Goal: Information Seeking & Learning: Check status

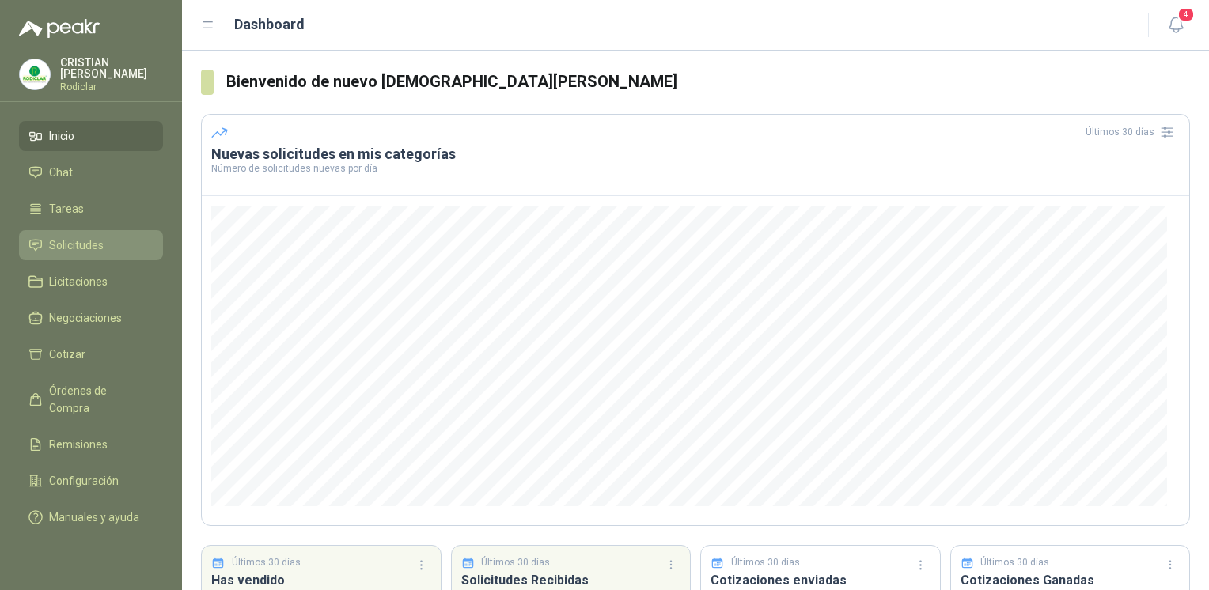
click at [79, 237] on span "Solicitudes" at bounding box center [76, 245] width 55 height 17
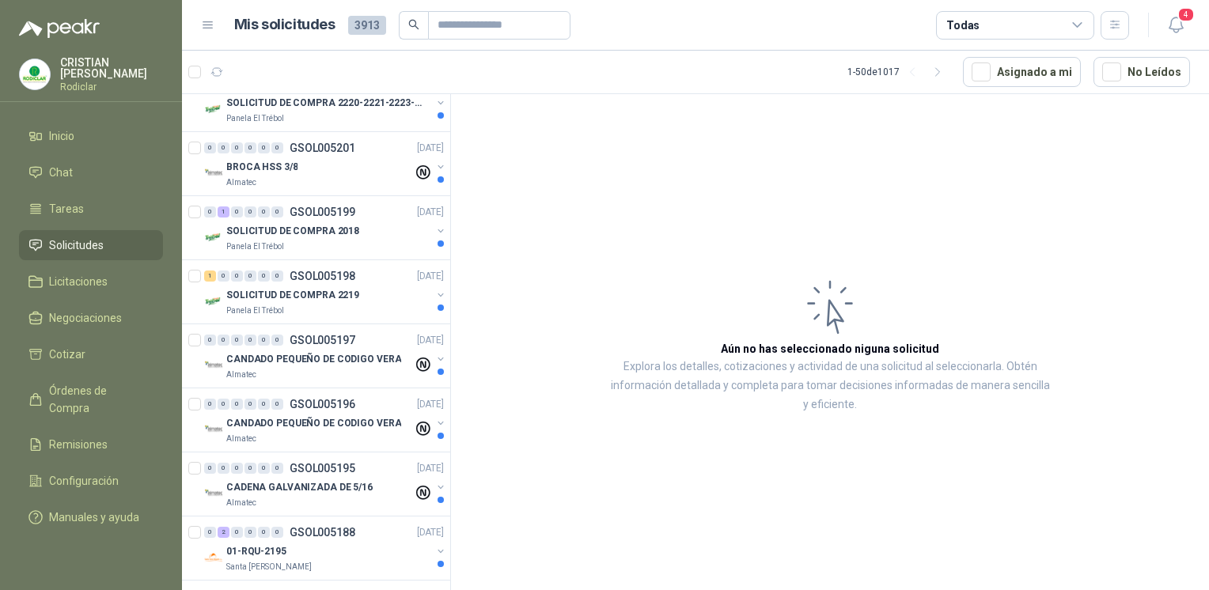
scroll to position [1028, 0]
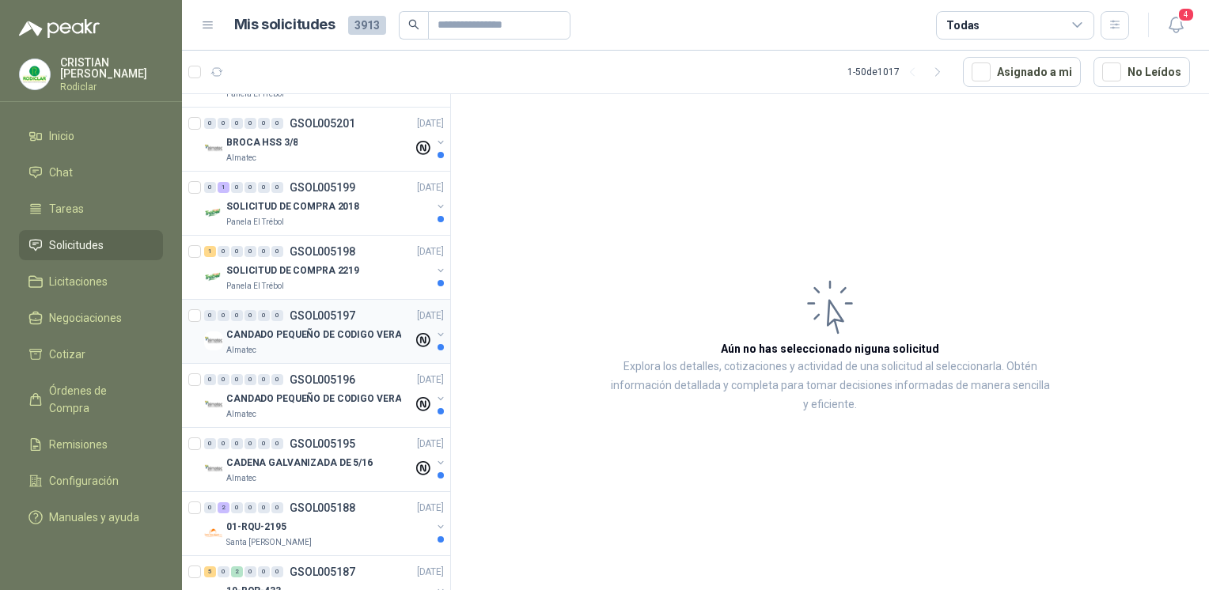
click at [218, 339] on img at bounding box center [213, 340] width 19 height 19
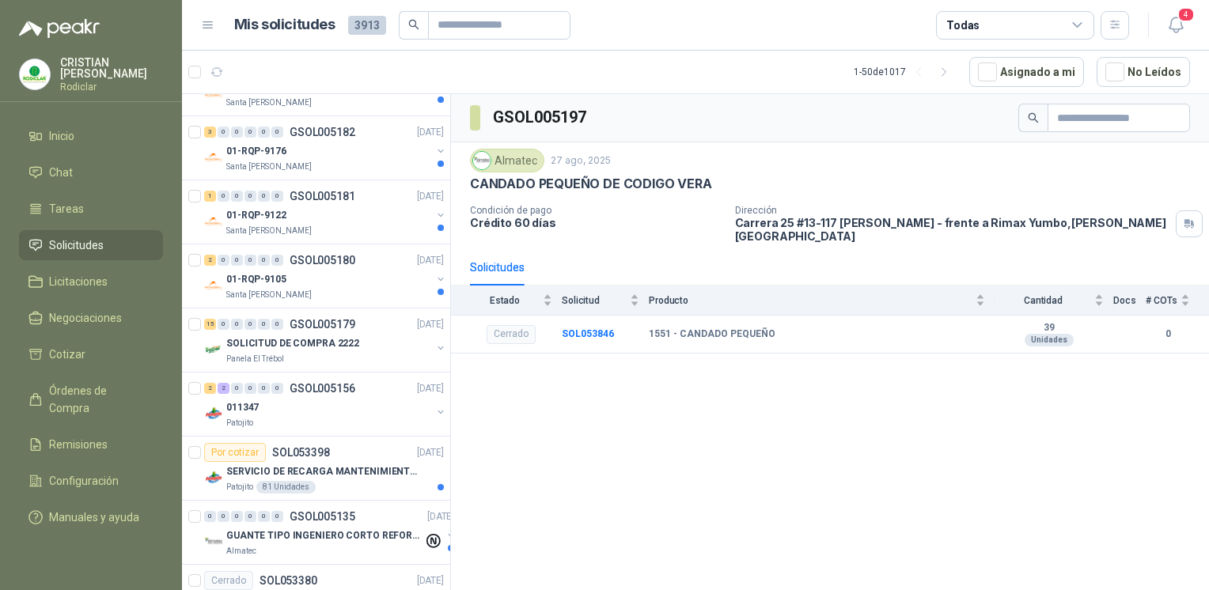
scroll to position [1661, 0]
click at [239, 416] on p "Patojito" at bounding box center [239, 422] width 27 height 13
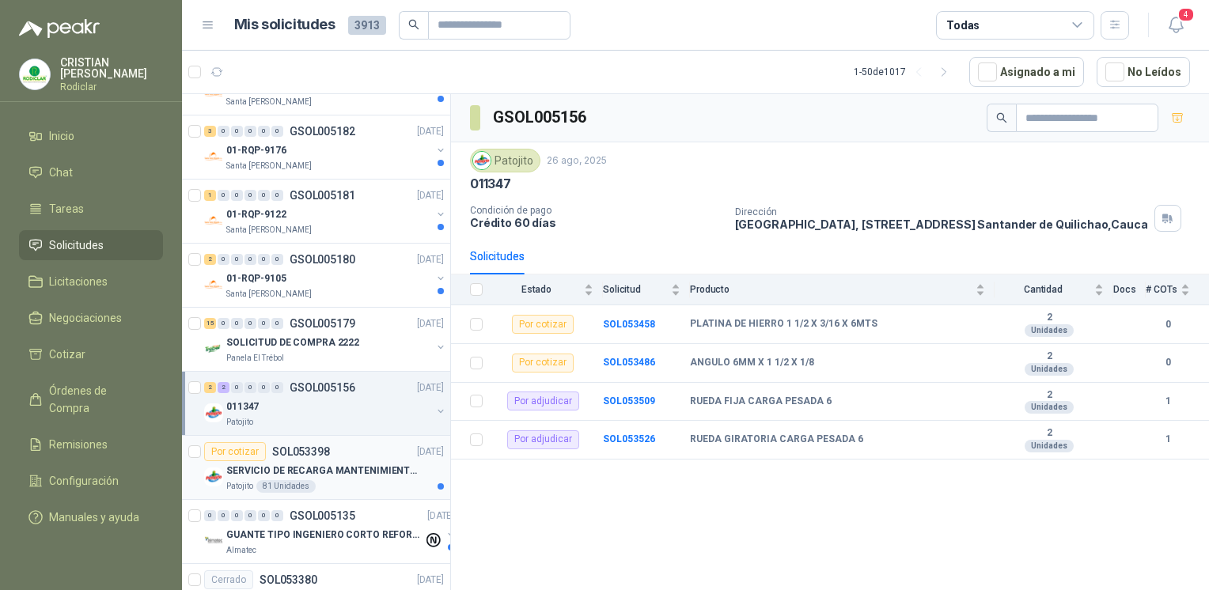
click at [352, 471] on p "SERVICIO DE RECARGA MANTENIMIENTO Y PRESTAMOS DE EXTINTORES" at bounding box center [324, 471] width 197 height 15
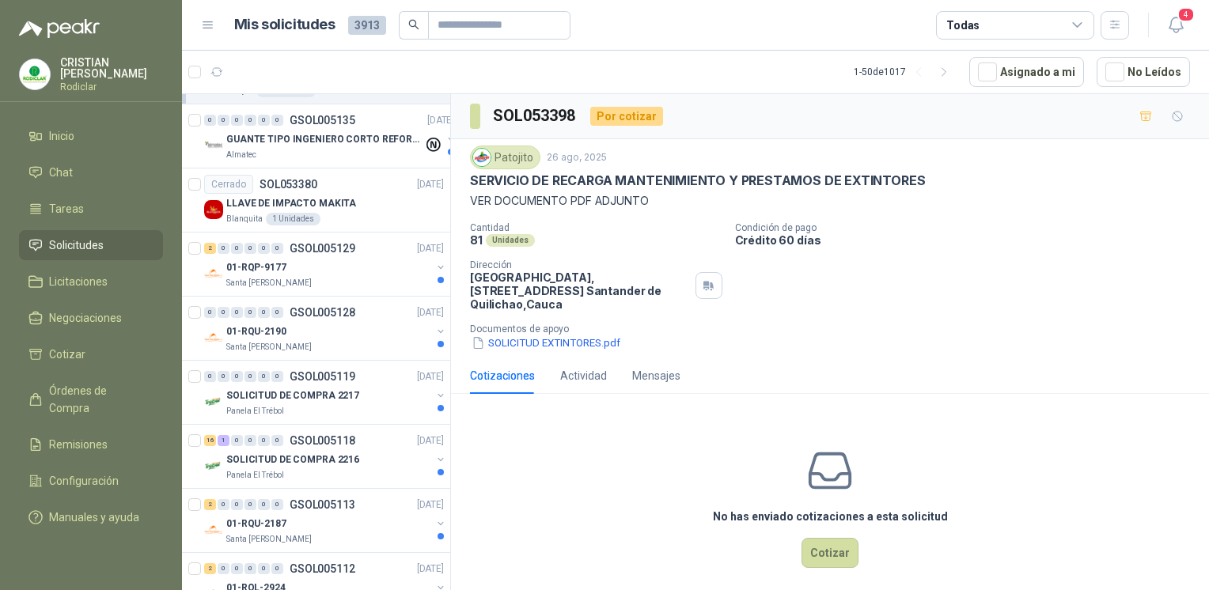
scroll to position [2136, 0]
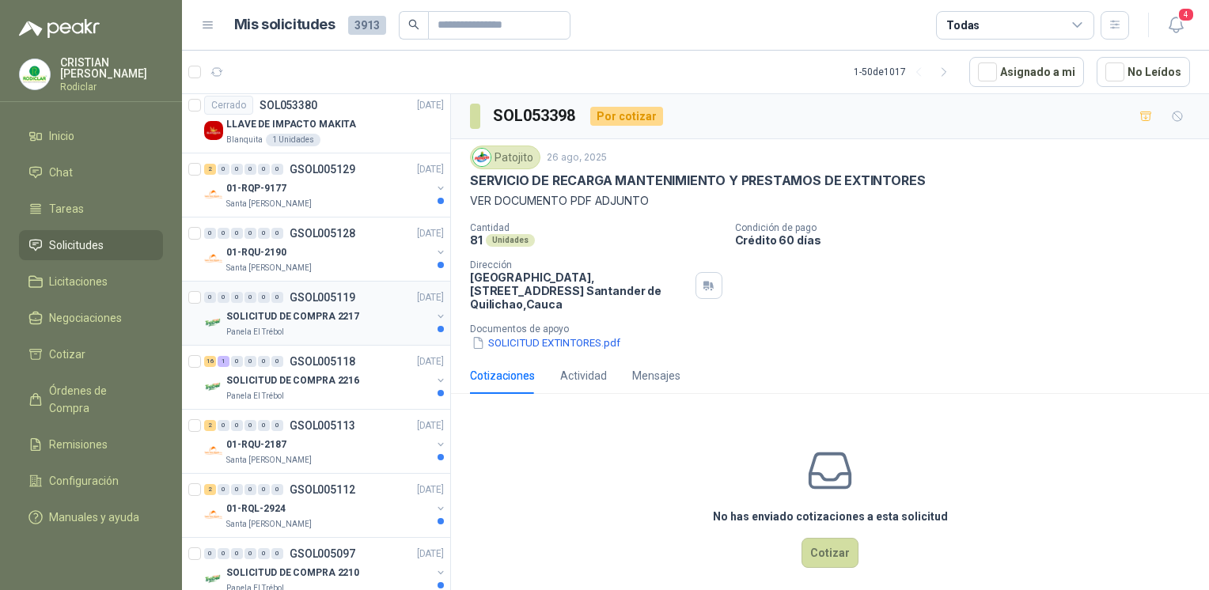
click at [327, 314] on p "SOLICITUD DE COMPRA 2217" at bounding box center [292, 316] width 133 height 15
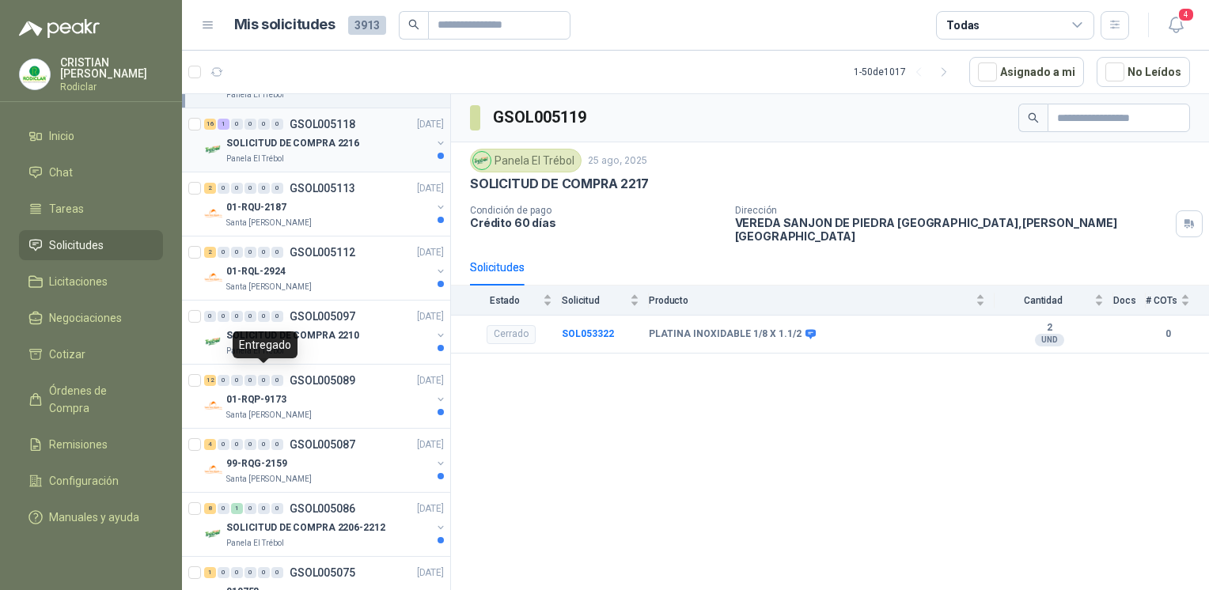
scroll to position [2452, 0]
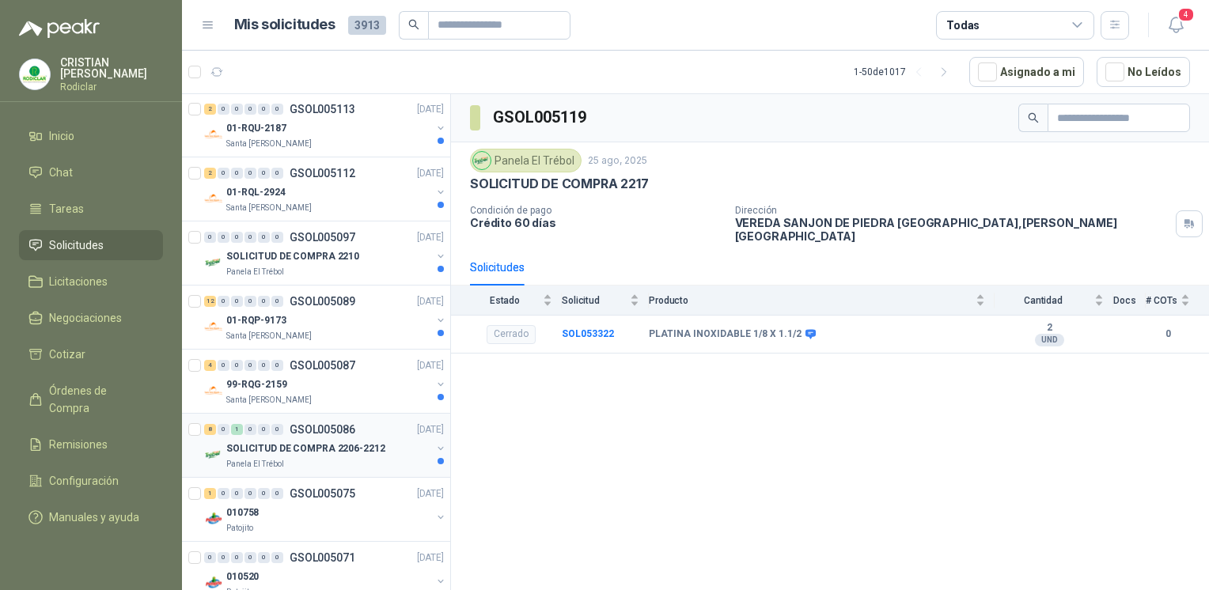
click at [256, 449] on div "SOLICITUD DE COMPRA 2206-2212" at bounding box center [328, 448] width 205 height 19
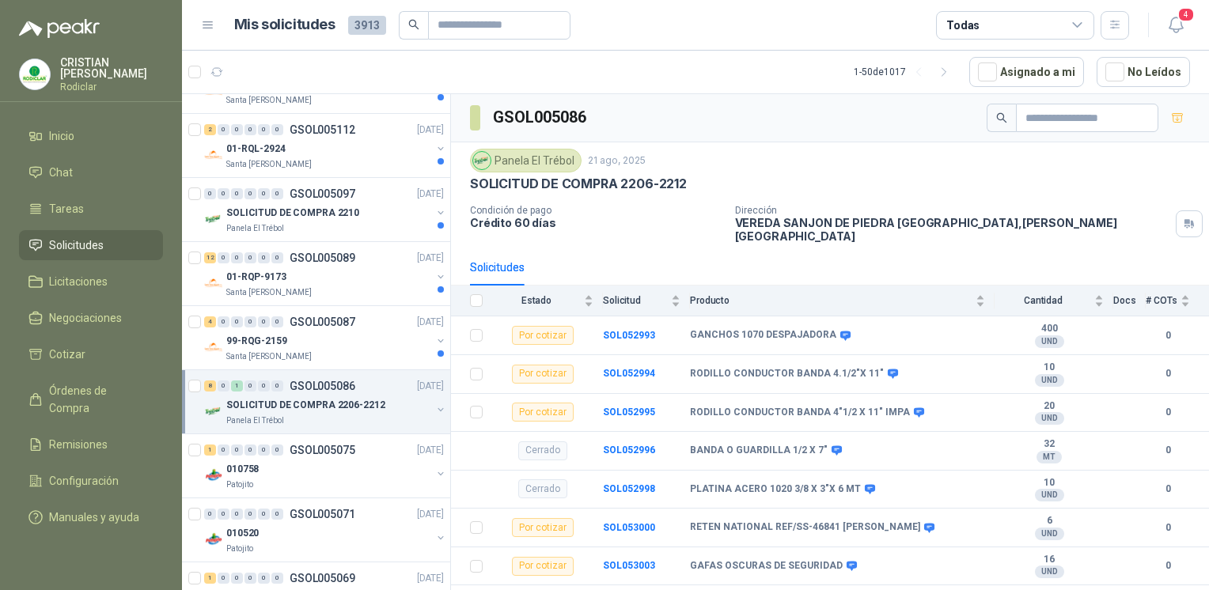
scroll to position [2531, 0]
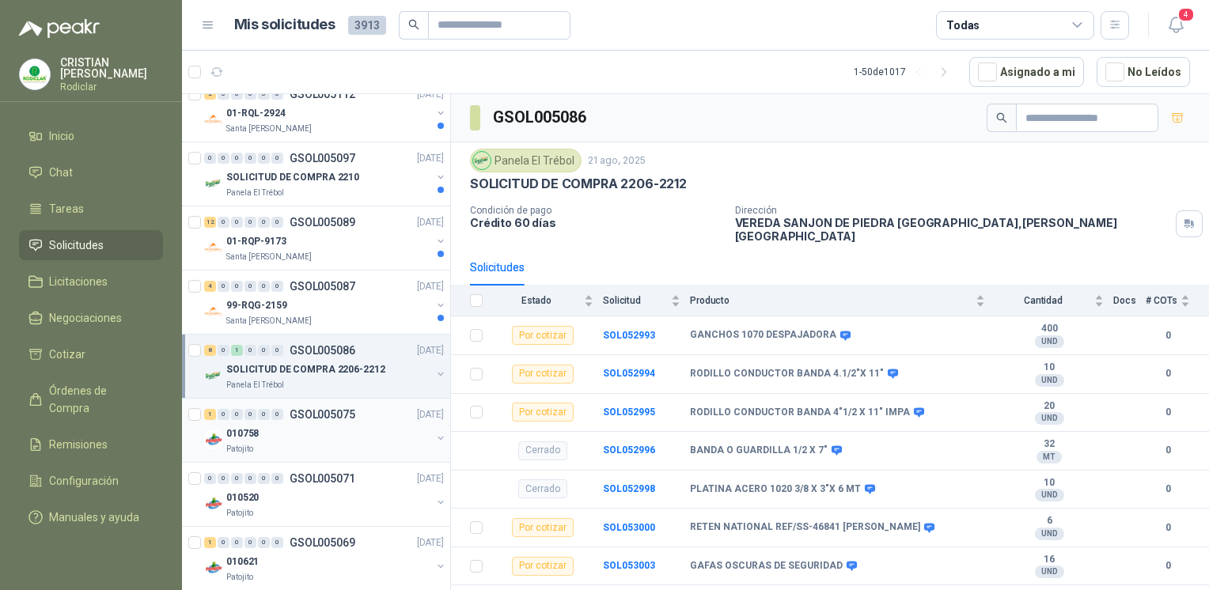
click at [254, 447] on div "Patojito" at bounding box center [328, 449] width 205 height 13
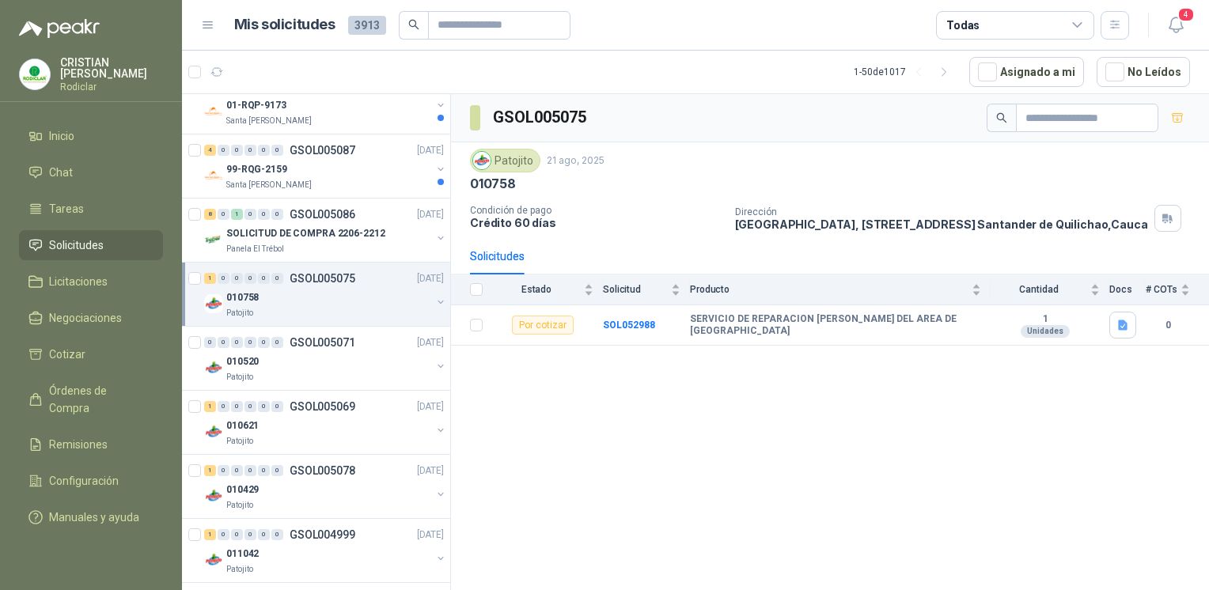
scroll to position [2689, 0]
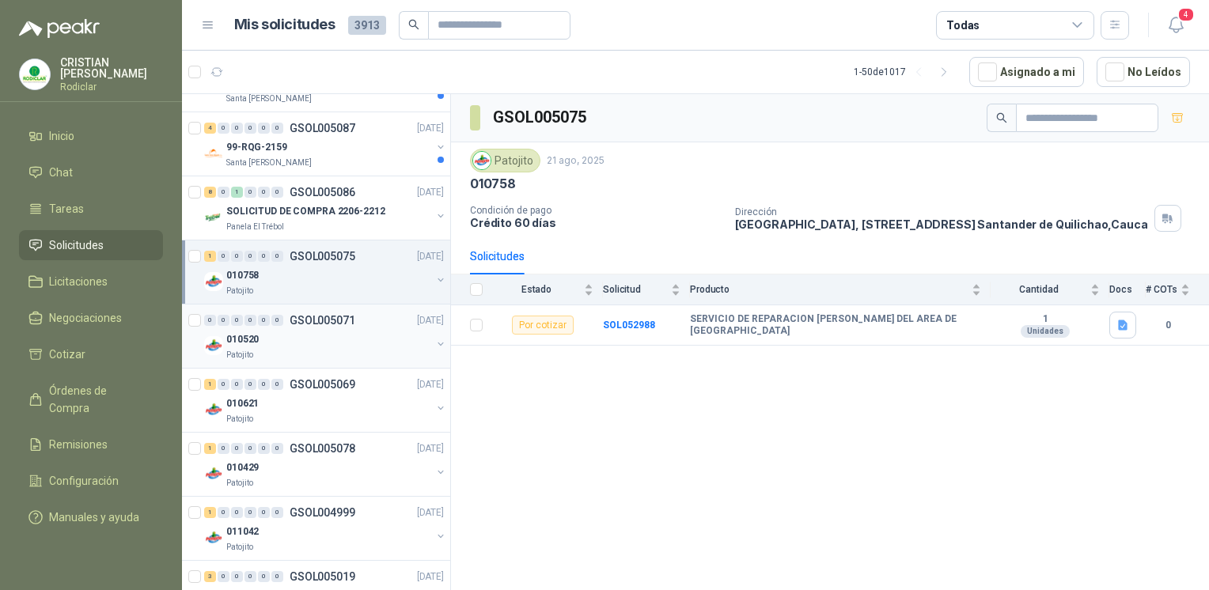
click at [261, 351] on div "Patojito" at bounding box center [328, 355] width 205 height 13
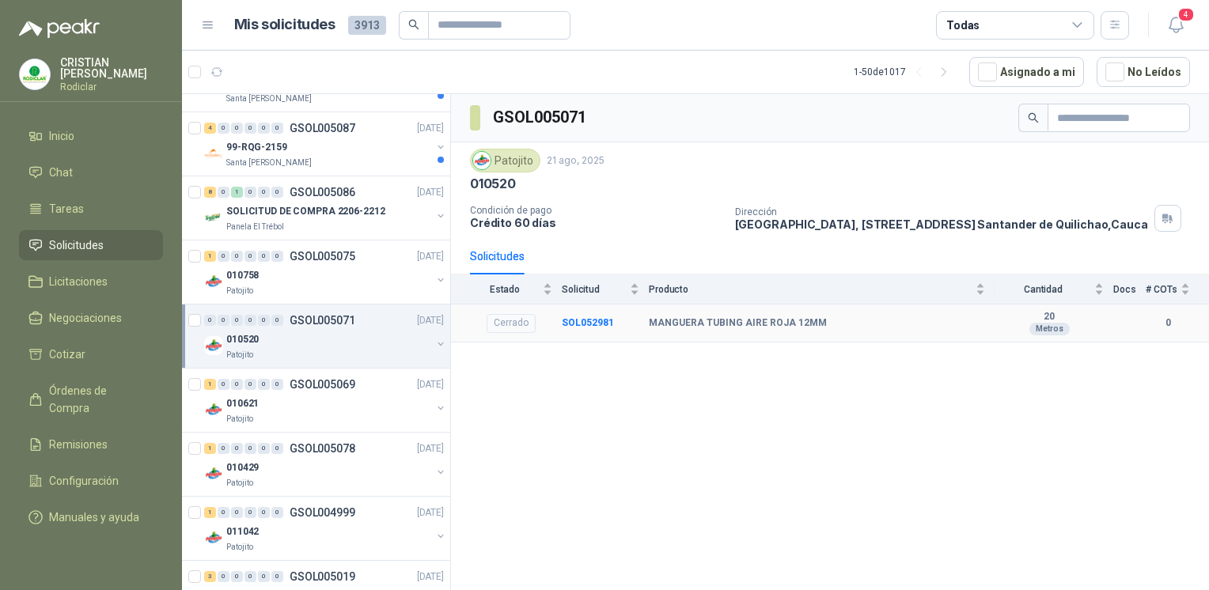
click at [725, 330] on b "MANGUERA TUBING AIRE ROJA 12MM" at bounding box center [738, 323] width 178 height 13
click at [592, 326] on b "SOL052981" at bounding box center [588, 322] width 52 height 11
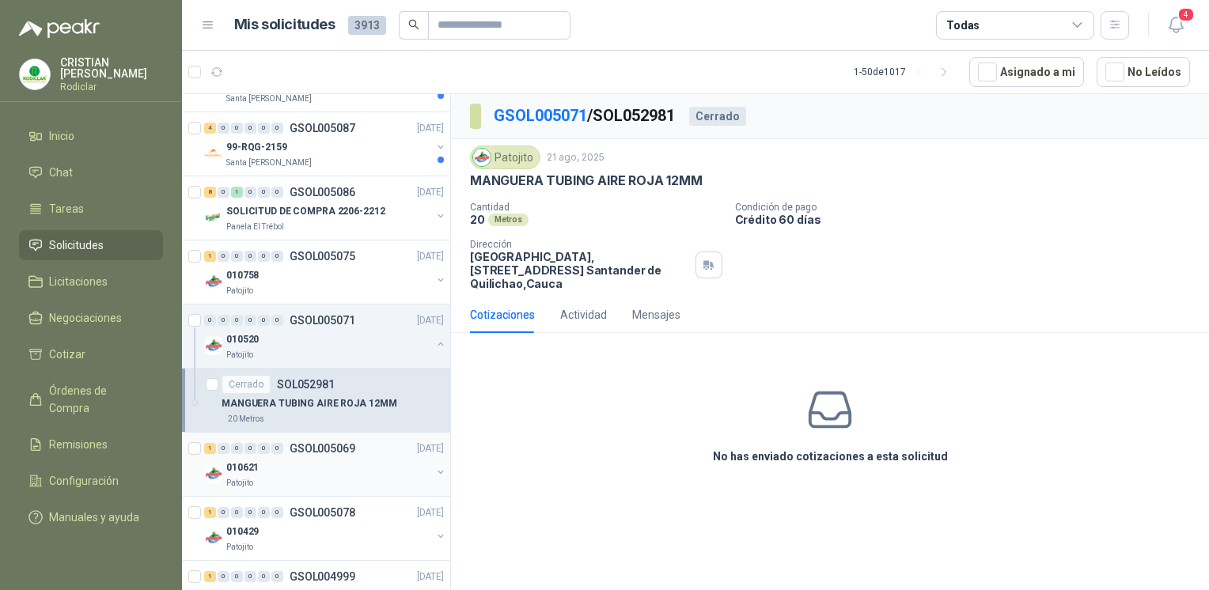
click at [320, 446] on p "GSOL005069" at bounding box center [323, 448] width 66 height 11
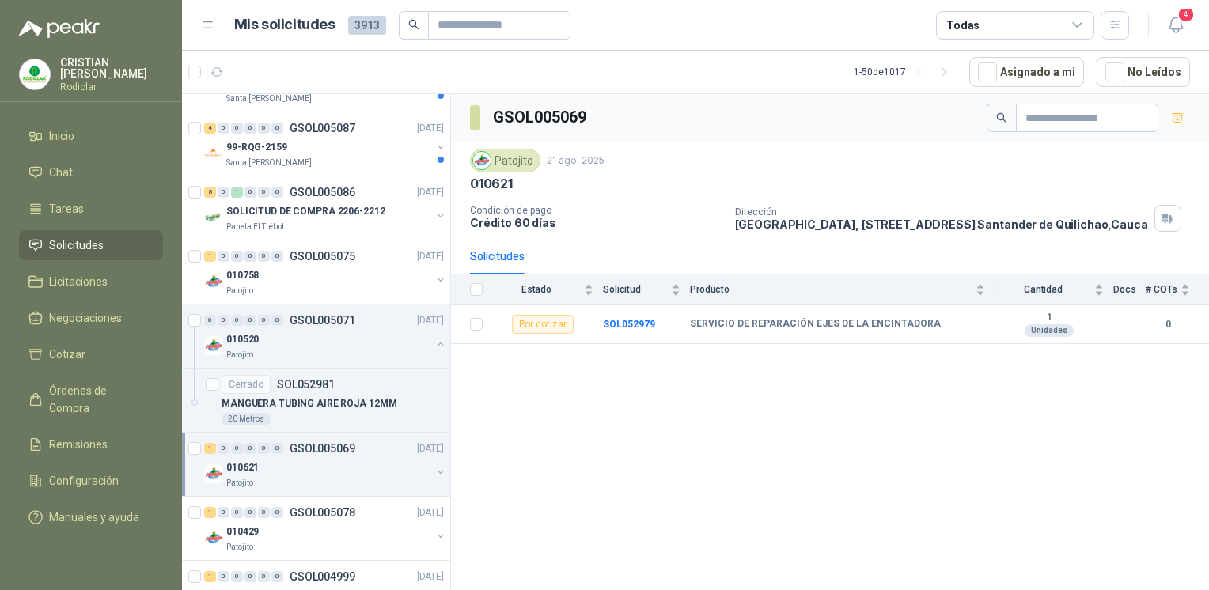
click at [259, 458] on div "010621" at bounding box center [328, 467] width 205 height 19
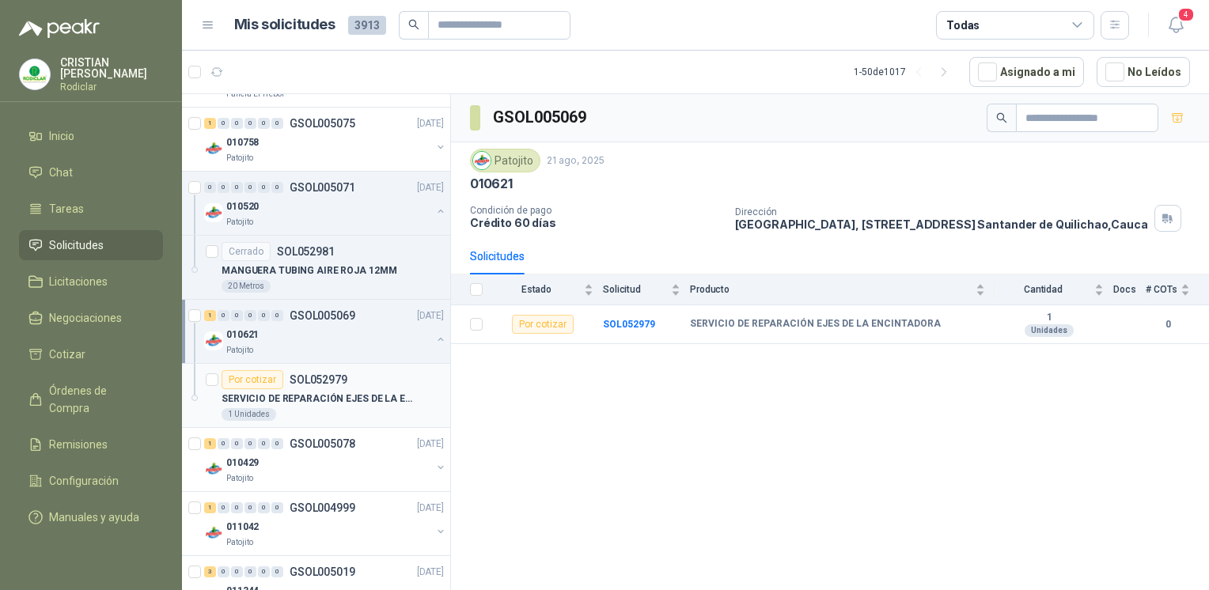
scroll to position [2848, 0]
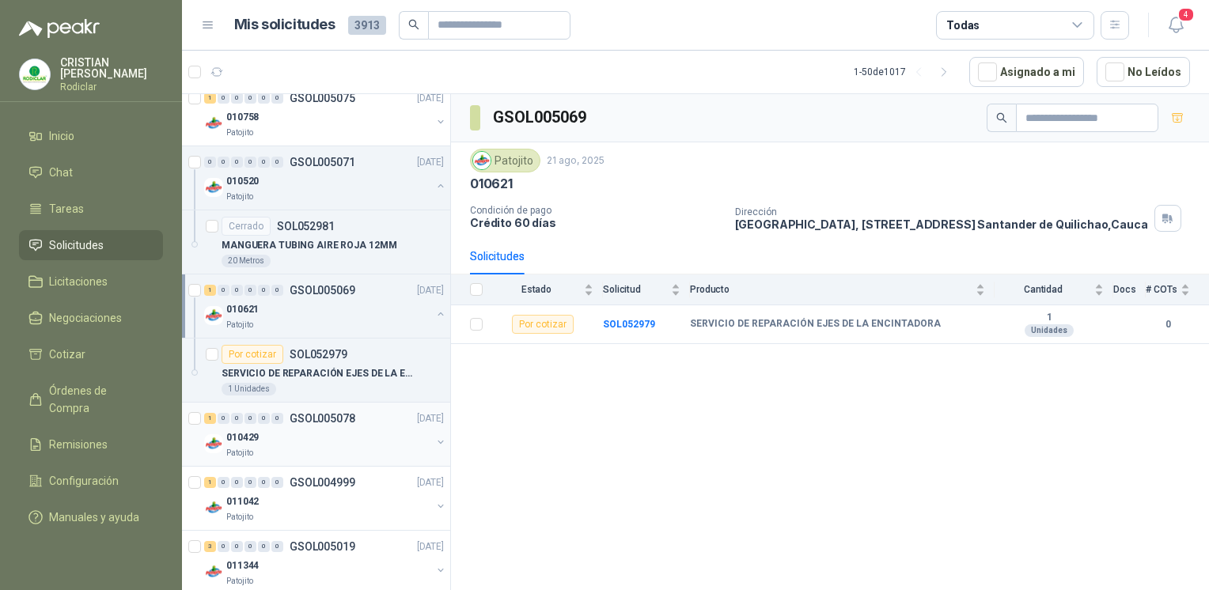
click at [278, 434] on div "010429" at bounding box center [328, 437] width 205 height 19
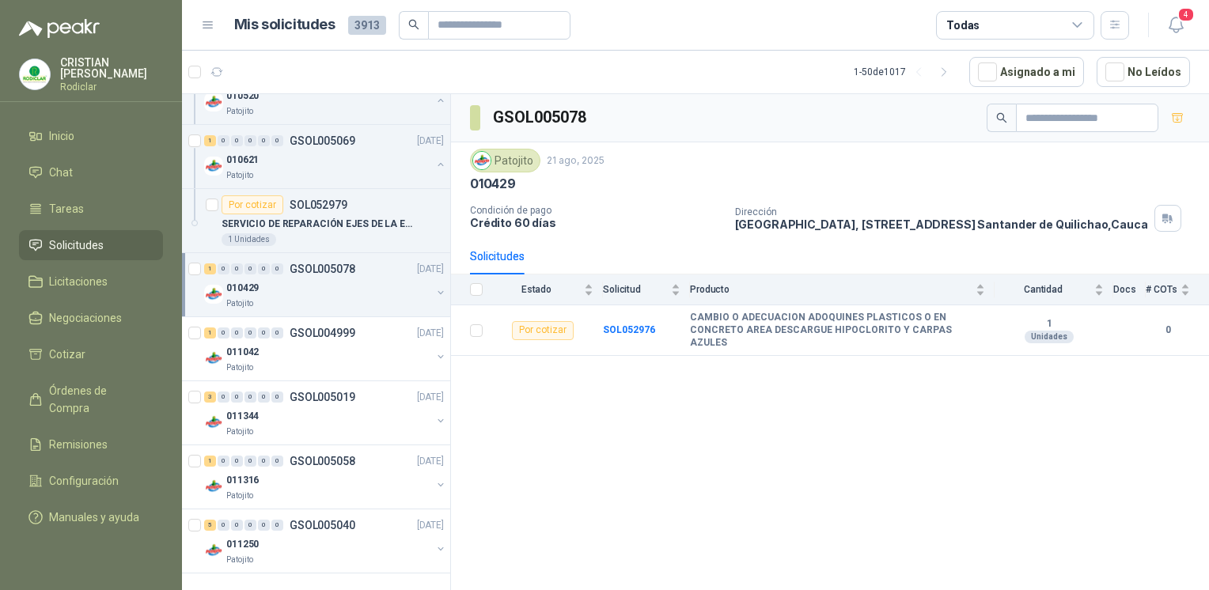
scroll to position [3001, 0]
click at [323, 346] on div "011042" at bounding box center [328, 352] width 205 height 19
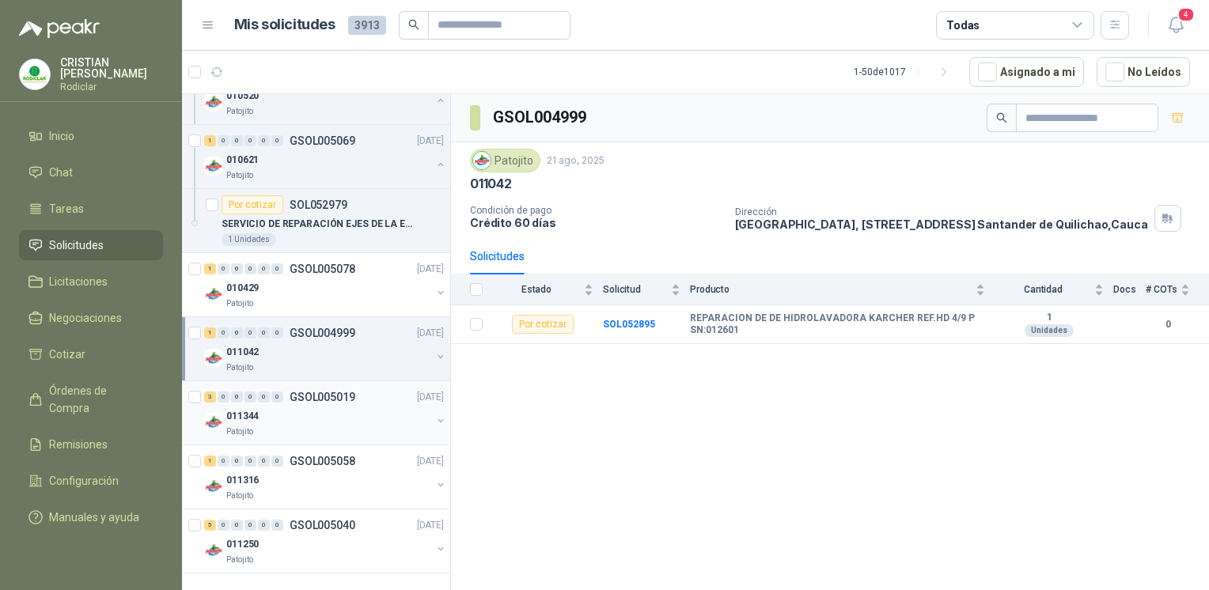
click at [322, 409] on div "011344" at bounding box center [328, 416] width 205 height 19
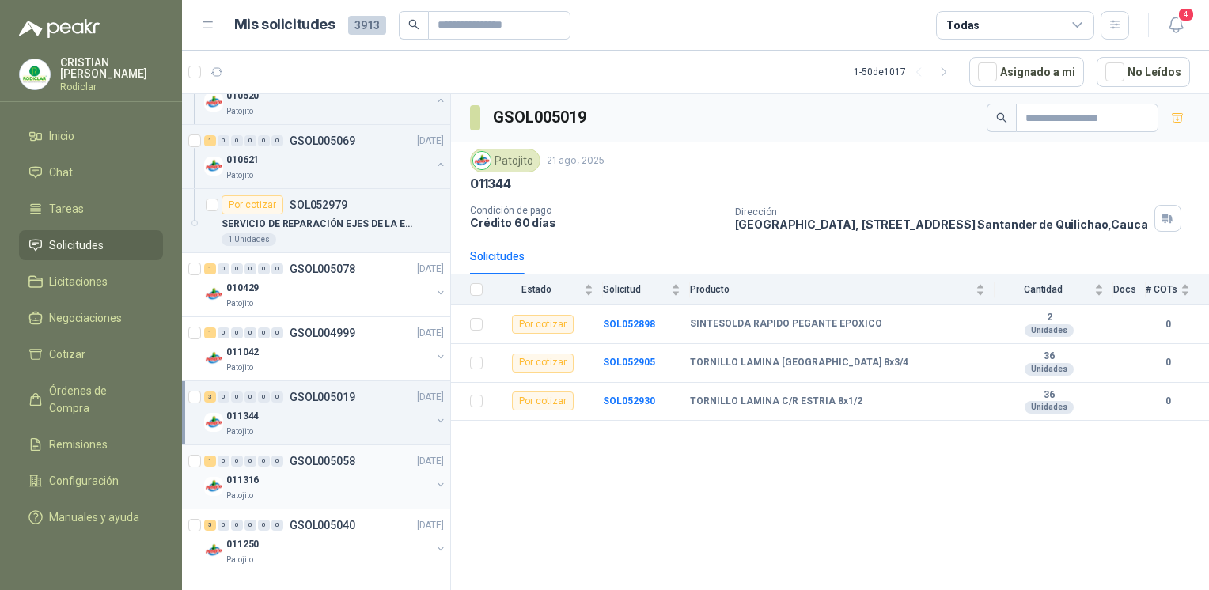
click at [329, 471] on div "011316" at bounding box center [328, 480] width 205 height 19
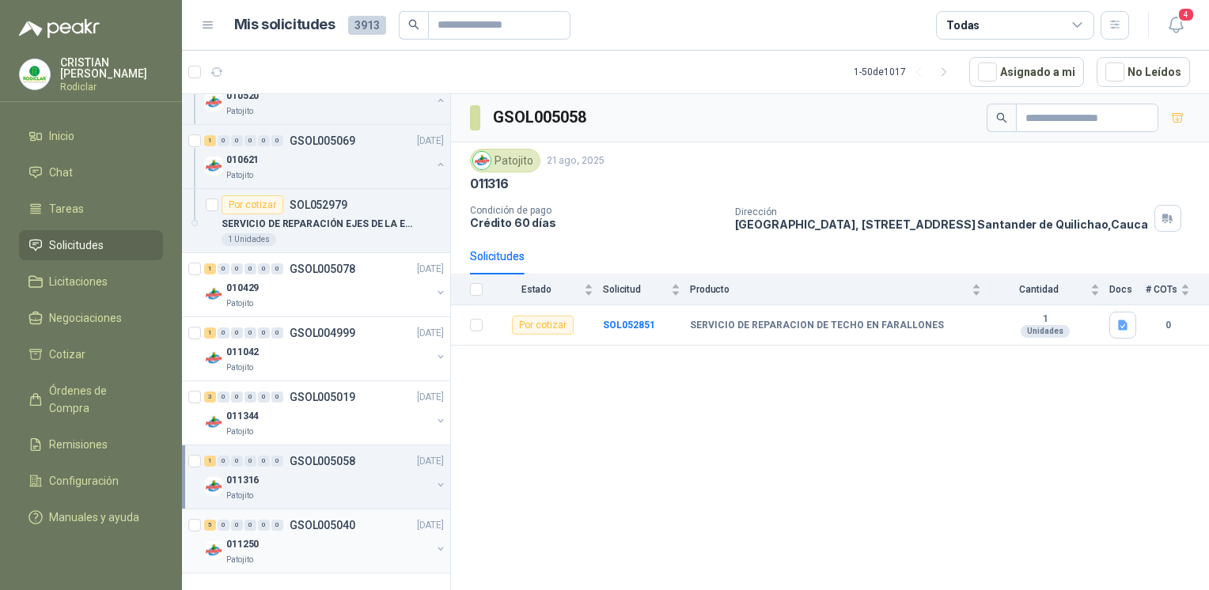
click at [290, 535] on div "011250" at bounding box center [328, 544] width 205 height 19
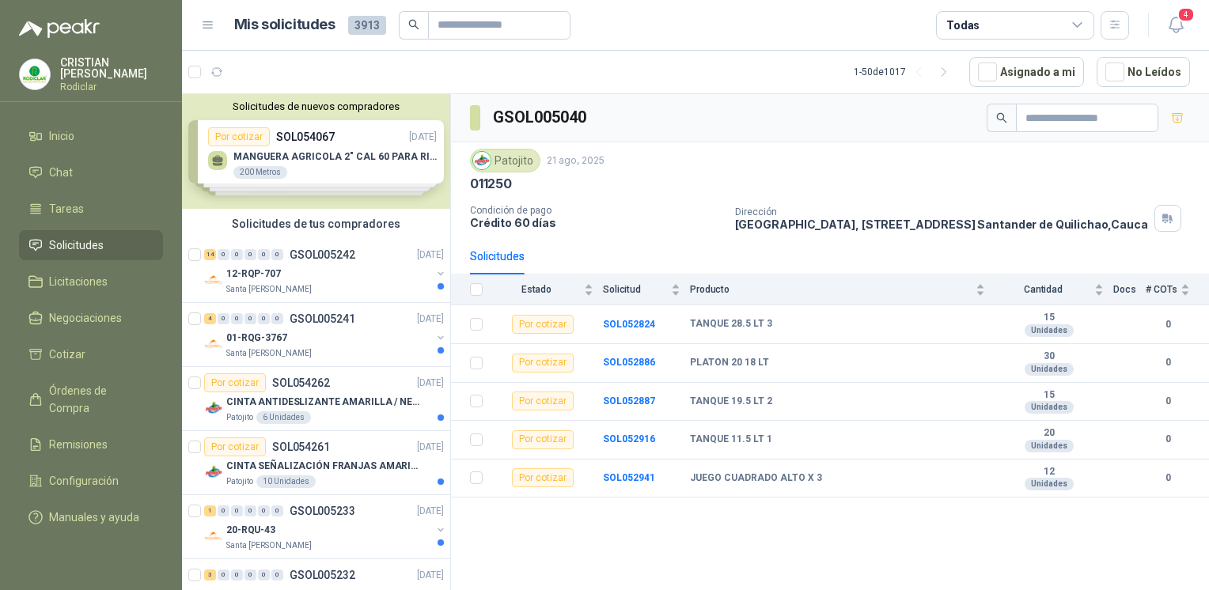
click at [96, 82] on p "Rodiclar" at bounding box center [111, 86] width 103 height 9
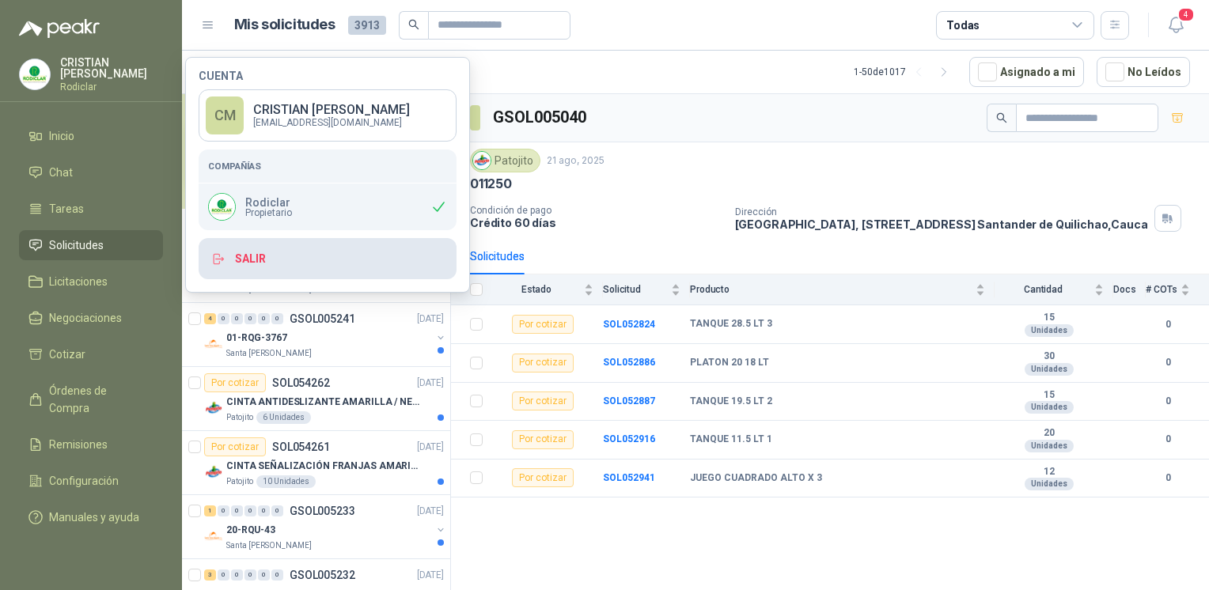
click at [270, 258] on button "Salir" at bounding box center [328, 258] width 258 height 41
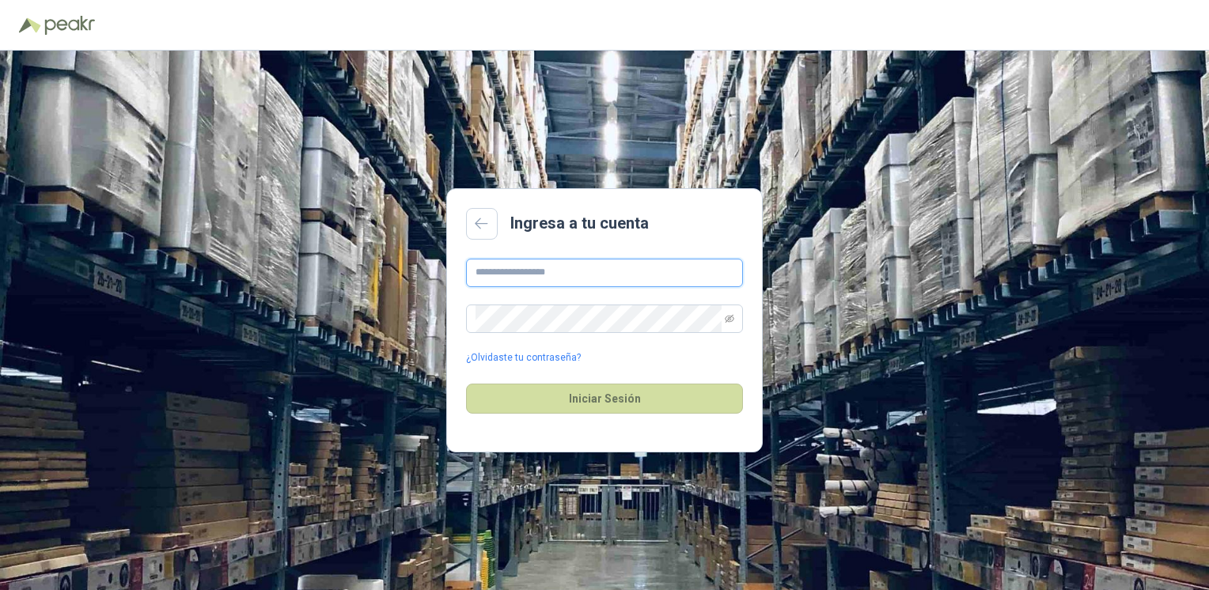
type input "**********"
